Goal: Use online tool/utility: Utilize a website feature to perform a specific function

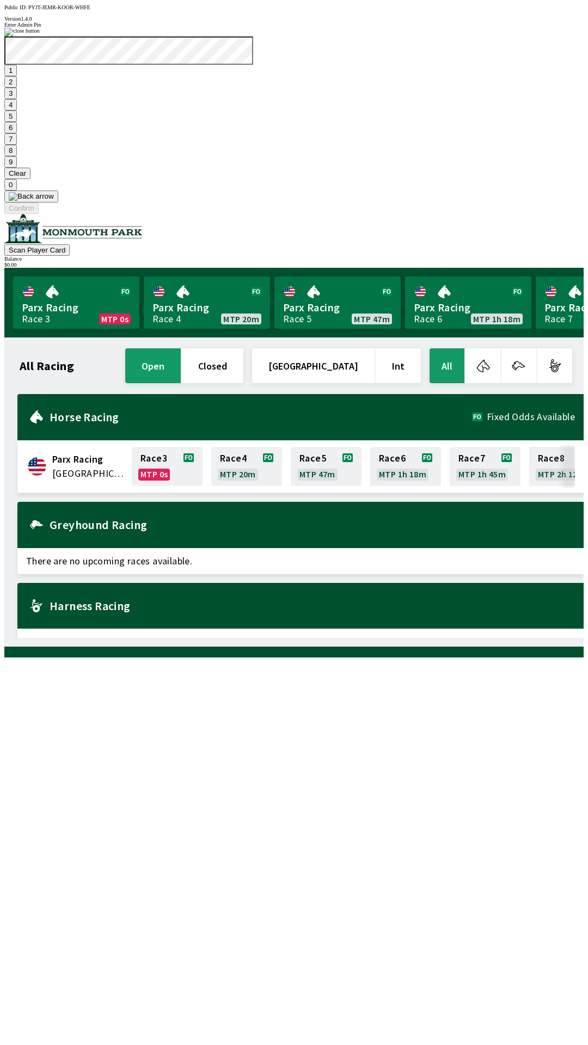
click at [17, 168] on button "9" at bounding box center [10, 161] width 13 height 11
click at [30, 179] on button "Clear" at bounding box center [17, 173] width 26 height 11
click at [17, 76] on button "1" at bounding box center [10, 70] width 13 height 11
click at [17, 168] on button "9" at bounding box center [10, 161] width 13 height 11
click at [17, 145] on button "7" at bounding box center [10, 138] width 13 height 11
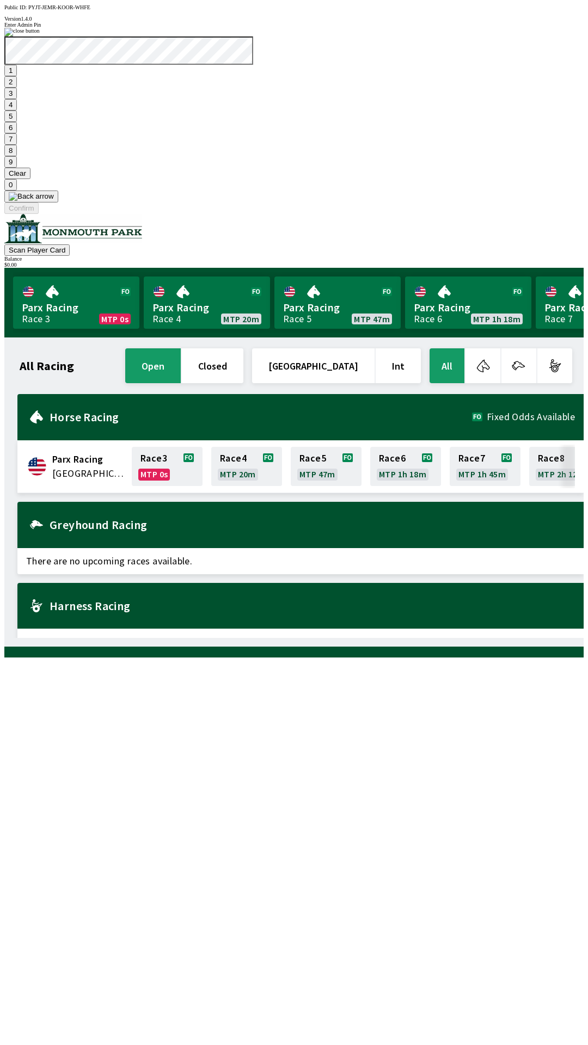
click at [17, 99] on button "3" at bounding box center [10, 93] width 13 height 11
click at [39, 214] on button "Confirm" at bounding box center [21, 208] width 34 height 11
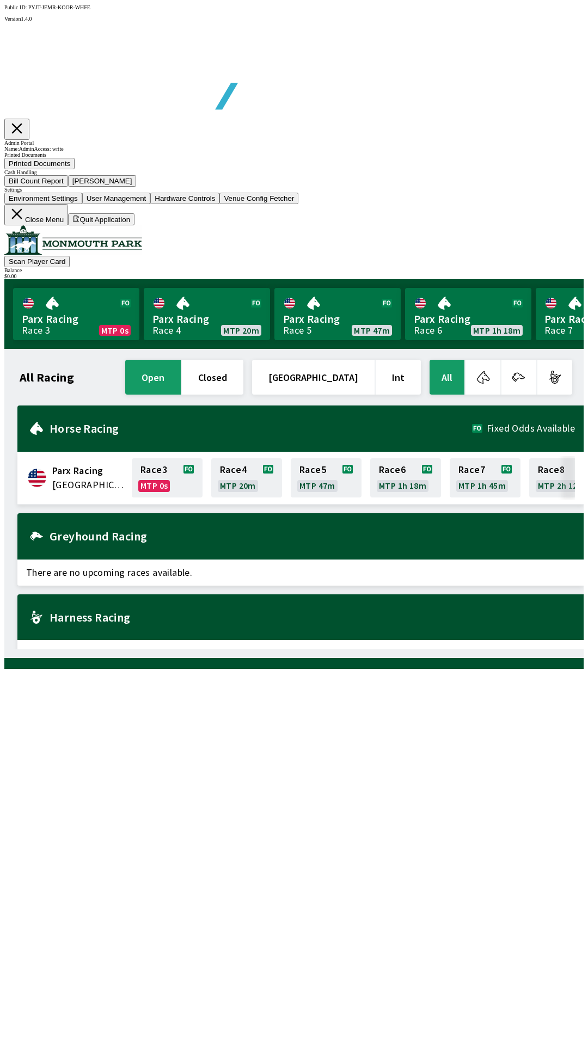
click at [68, 187] on button "Bill Count Report" at bounding box center [36, 180] width 64 height 11
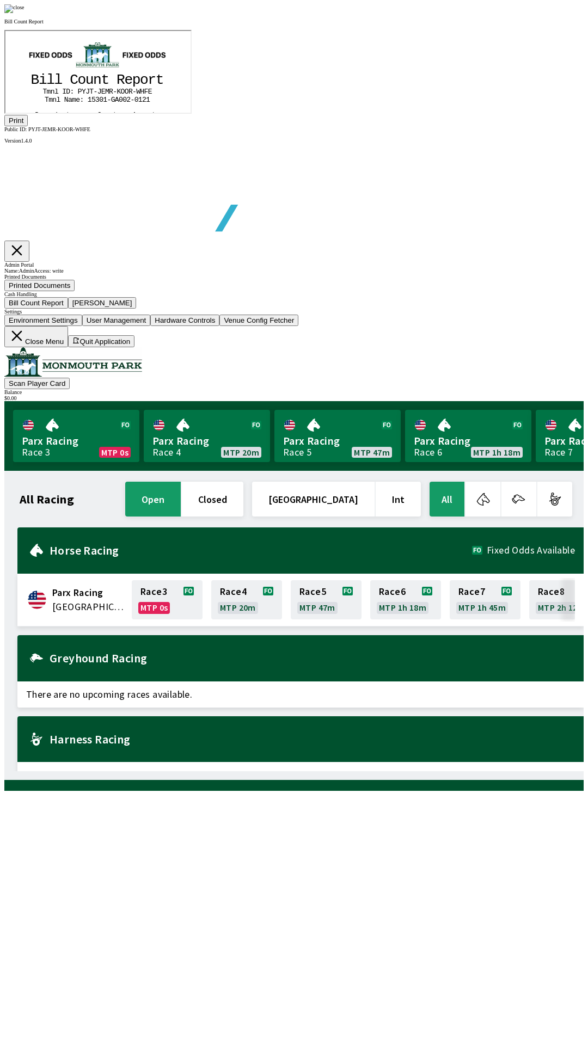
click at [28, 126] on button "Print" at bounding box center [15, 120] width 23 height 11
click at [498, 13] on div at bounding box center [293, 8] width 579 height 9
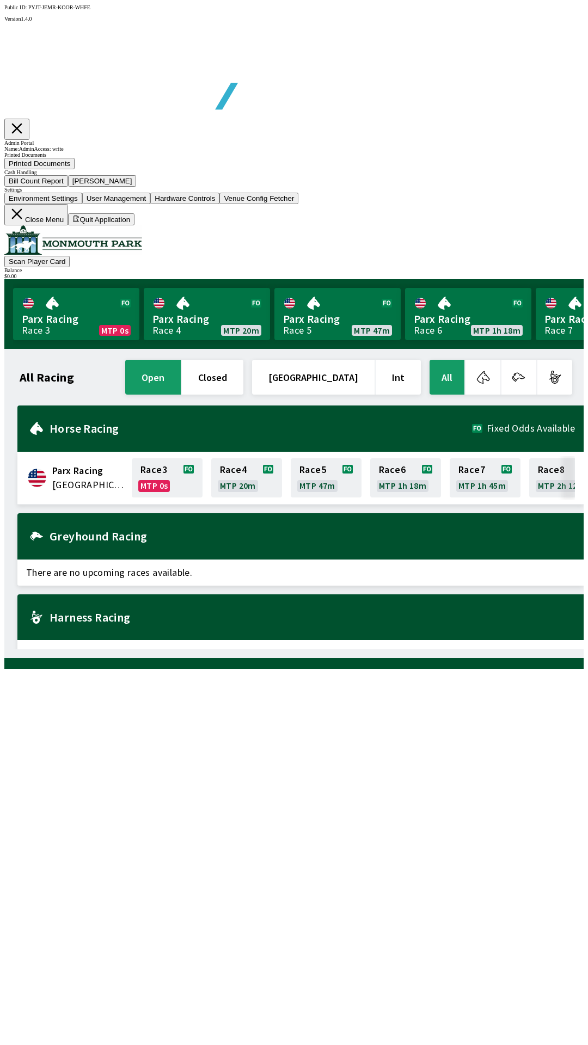
click at [137, 187] on button "[PERSON_NAME]" at bounding box center [102, 180] width 69 height 11
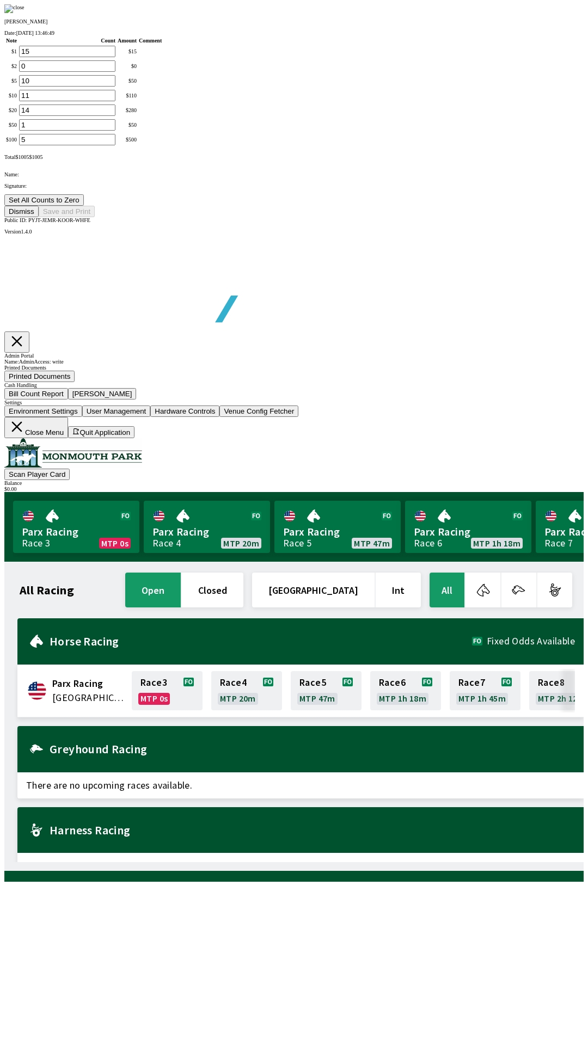
click at [84, 206] on button "Set All Counts to Zero" at bounding box center [43, 199] width 79 height 11
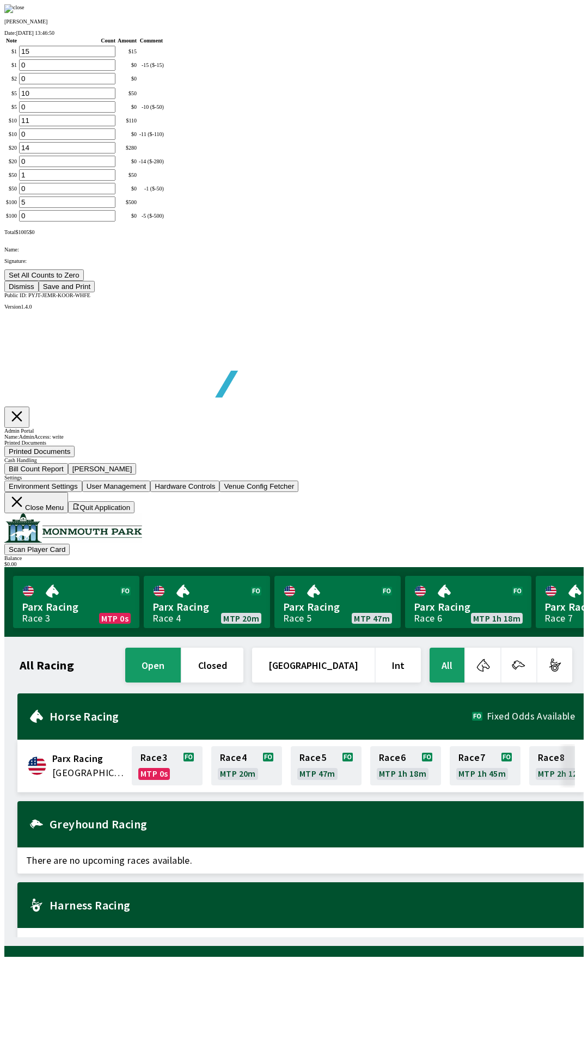
click at [95, 292] on button "Save and Print" at bounding box center [67, 286] width 56 height 11
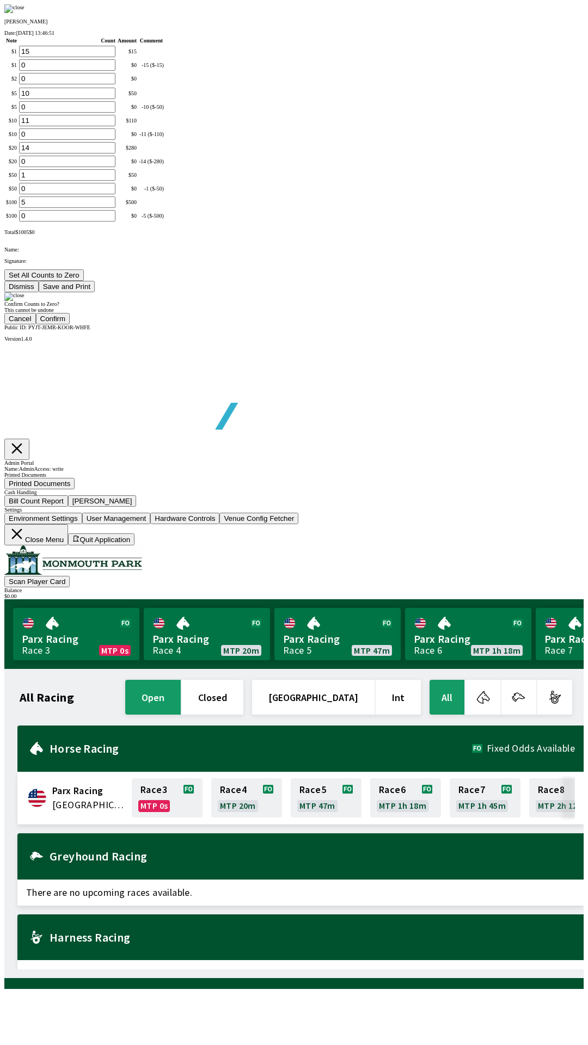
click at [70, 325] on button "Confirm" at bounding box center [53, 318] width 34 height 11
type input "0"
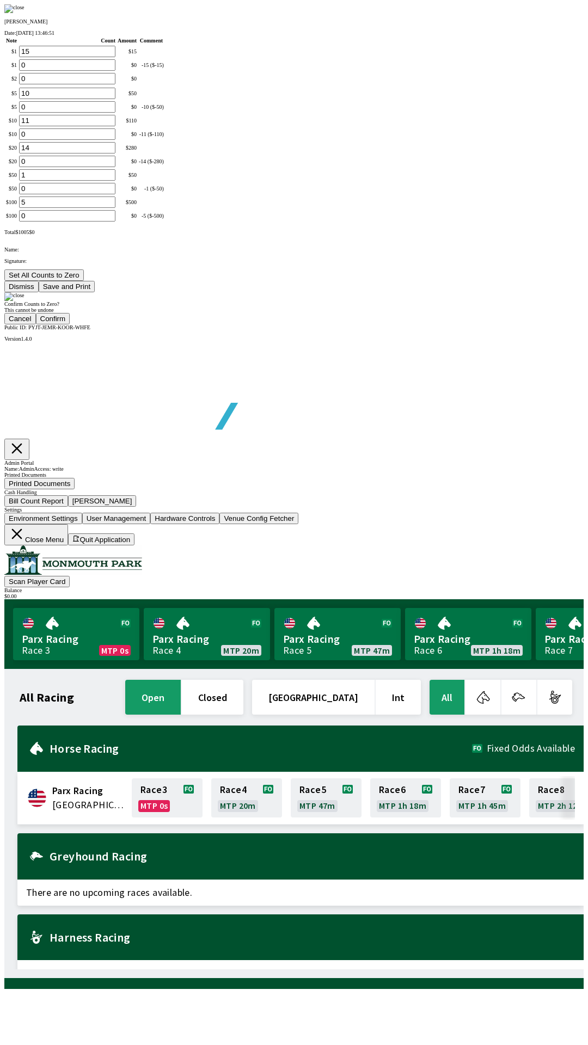
type input "0"
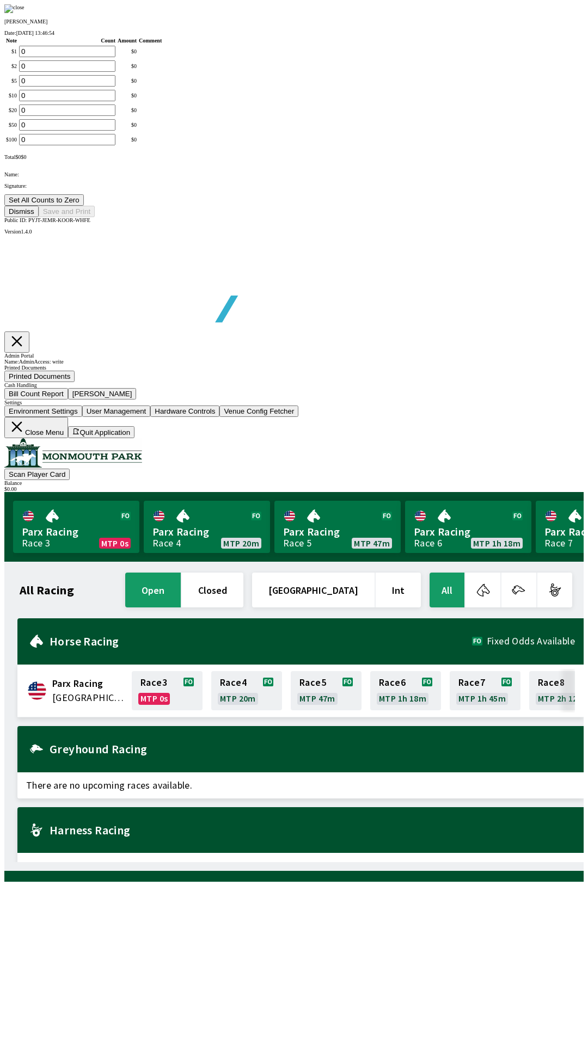
click at [39, 217] on button "Dismiss" at bounding box center [21, 211] width 34 height 11
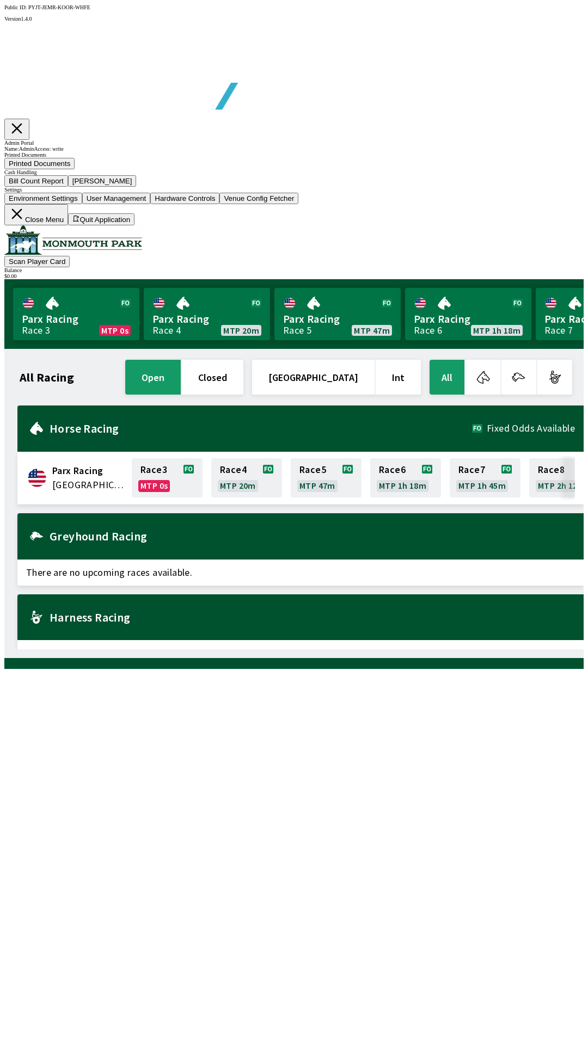
click at [68, 225] on button "Close Menu" at bounding box center [36, 214] width 64 height 21
